Goal: Navigation & Orientation: Find specific page/section

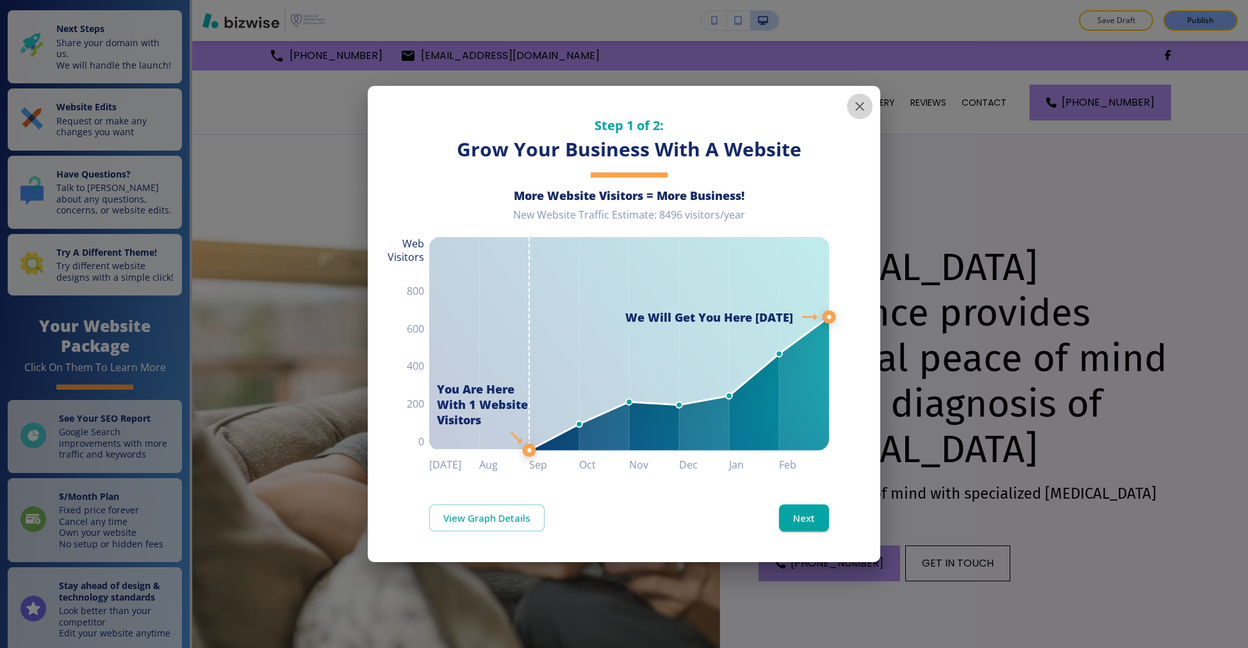
click at [866, 108] on icon "button" at bounding box center [859, 106] width 15 height 15
click at [860, 108] on icon "button" at bounding box center [859, 106] width 15 height 15
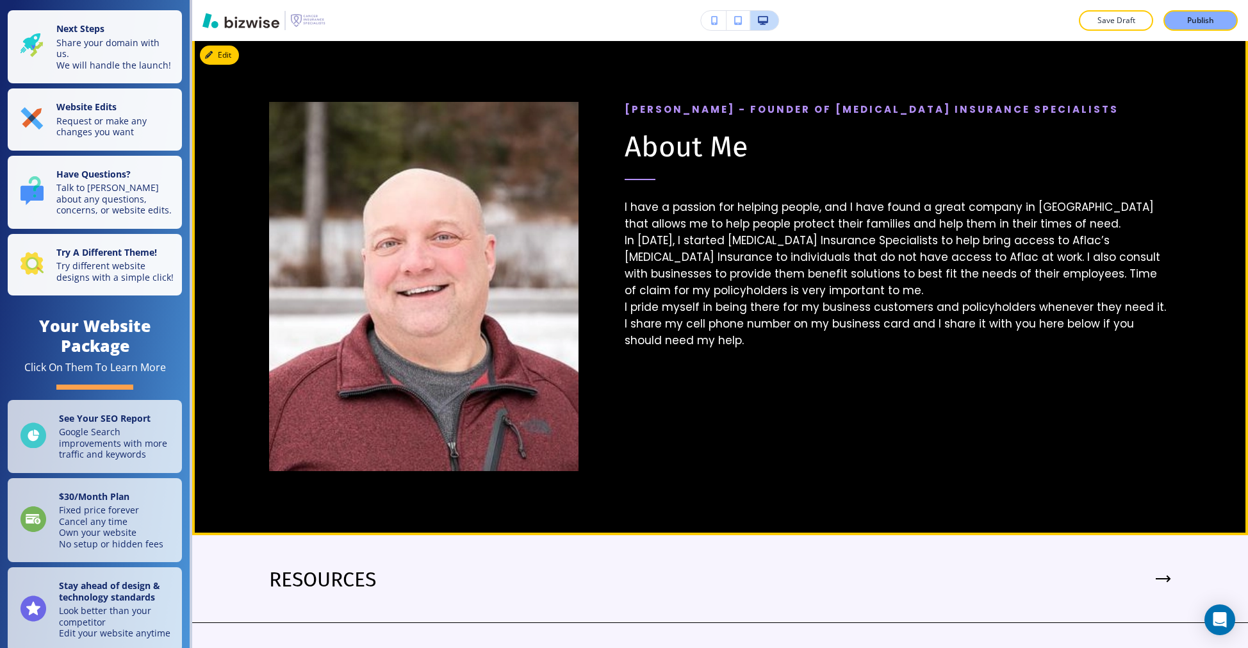
scroll to position [1951, 0]
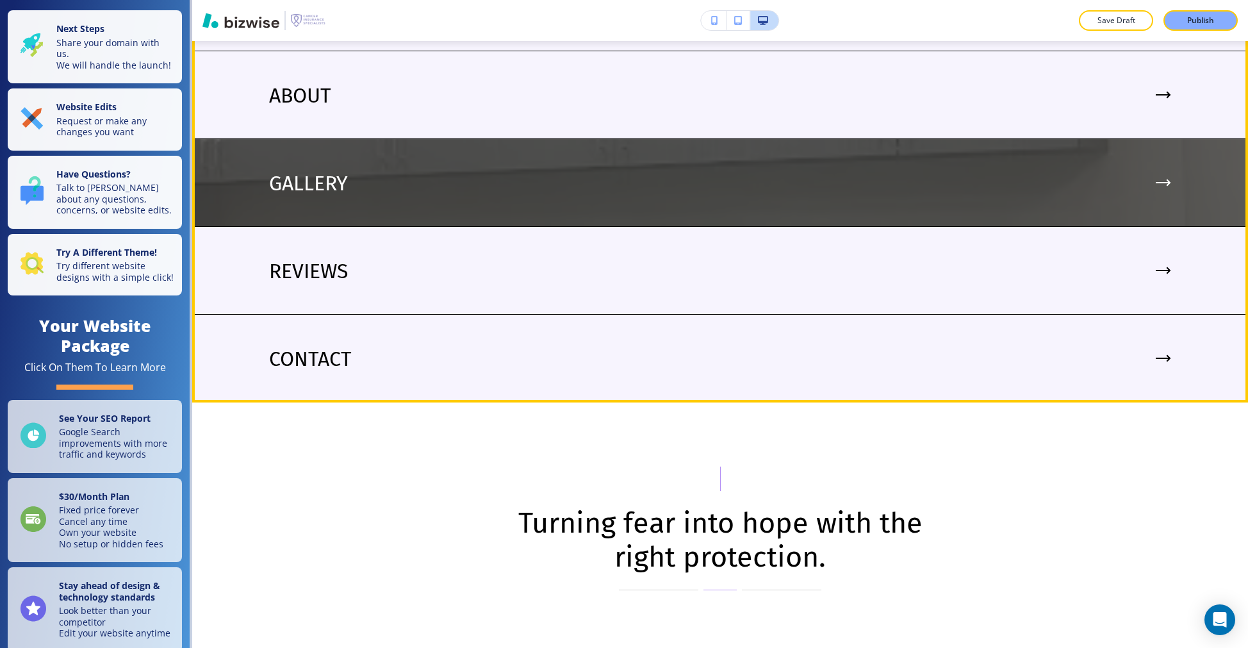
click at [655, 177] on img at bounding box center [720, 182] width 1056 height 87
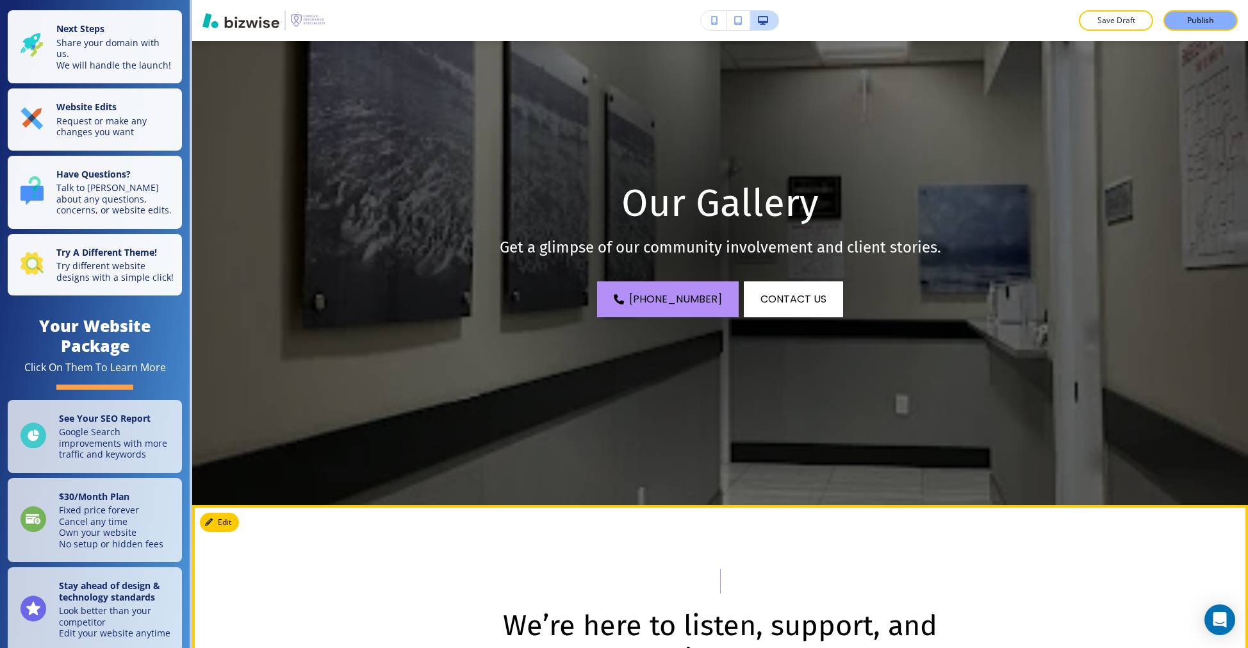
scroll to position [0, 0]
